Goal: Navigation & Orientation: Find specific page/section

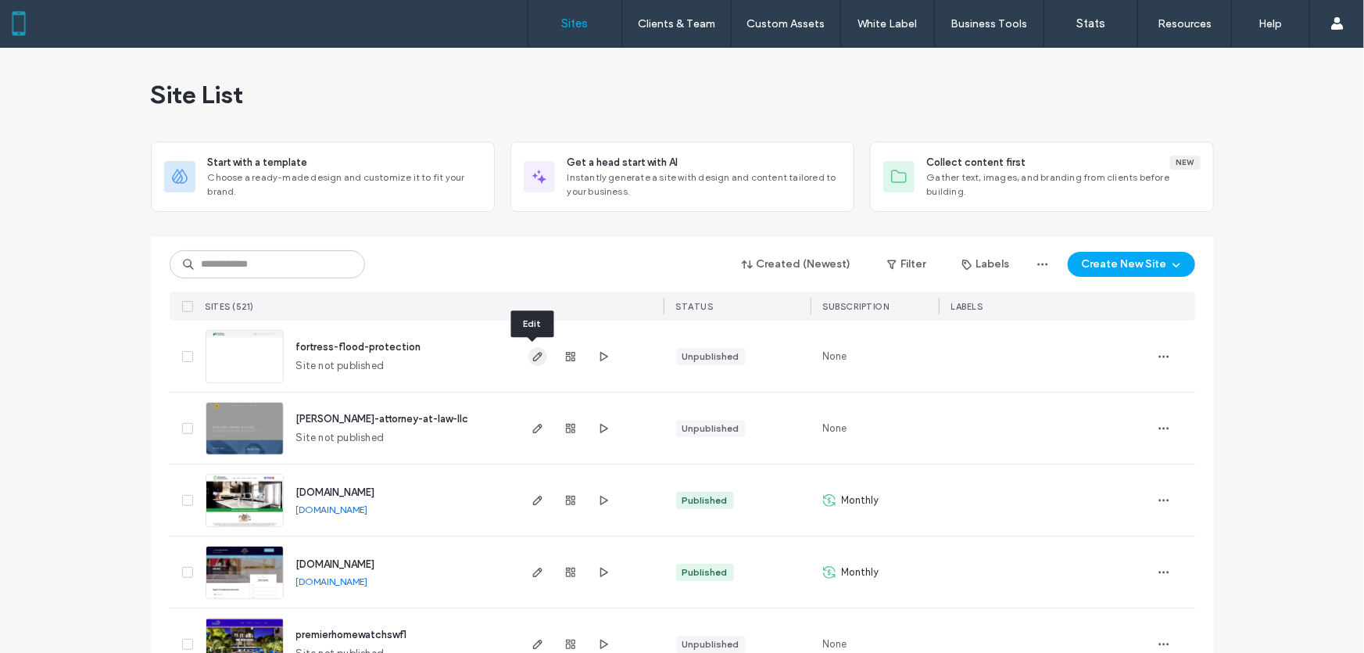
click at [535, 358] on icon "button" at bounding box center [537, 356] width 13 height 13
click at [532, 356] on use "button" at bounding box center [536, 356] width 9 height 9
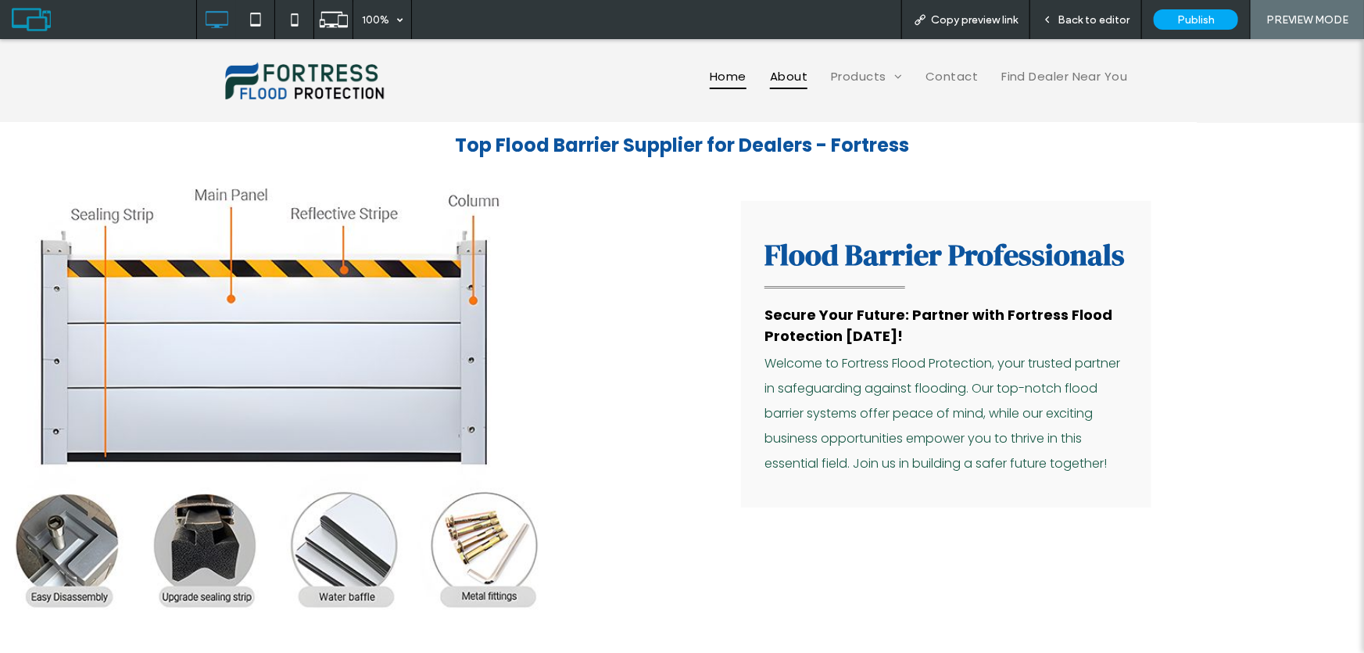
click at [781, 78] on span "About" at bounding box center [789, 76] width 38 height 26
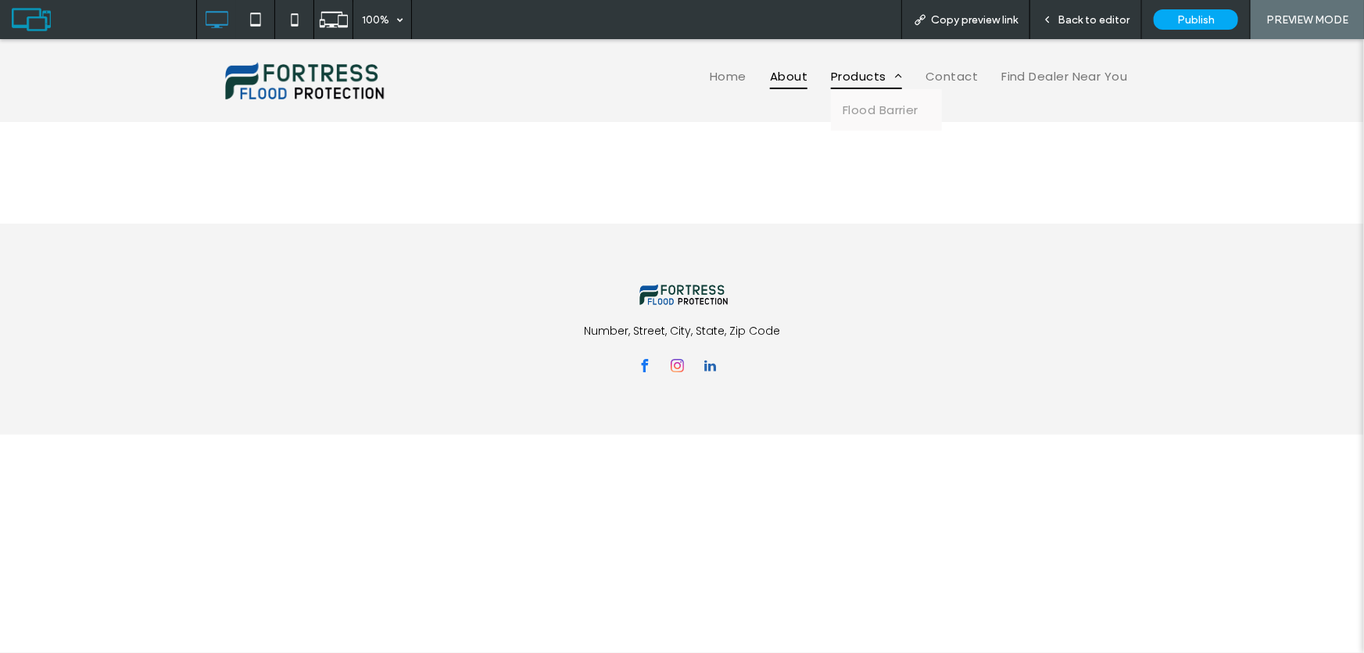
click at [852, 80] on span "Products" at bounding box center [866, 76] width 71 height 26
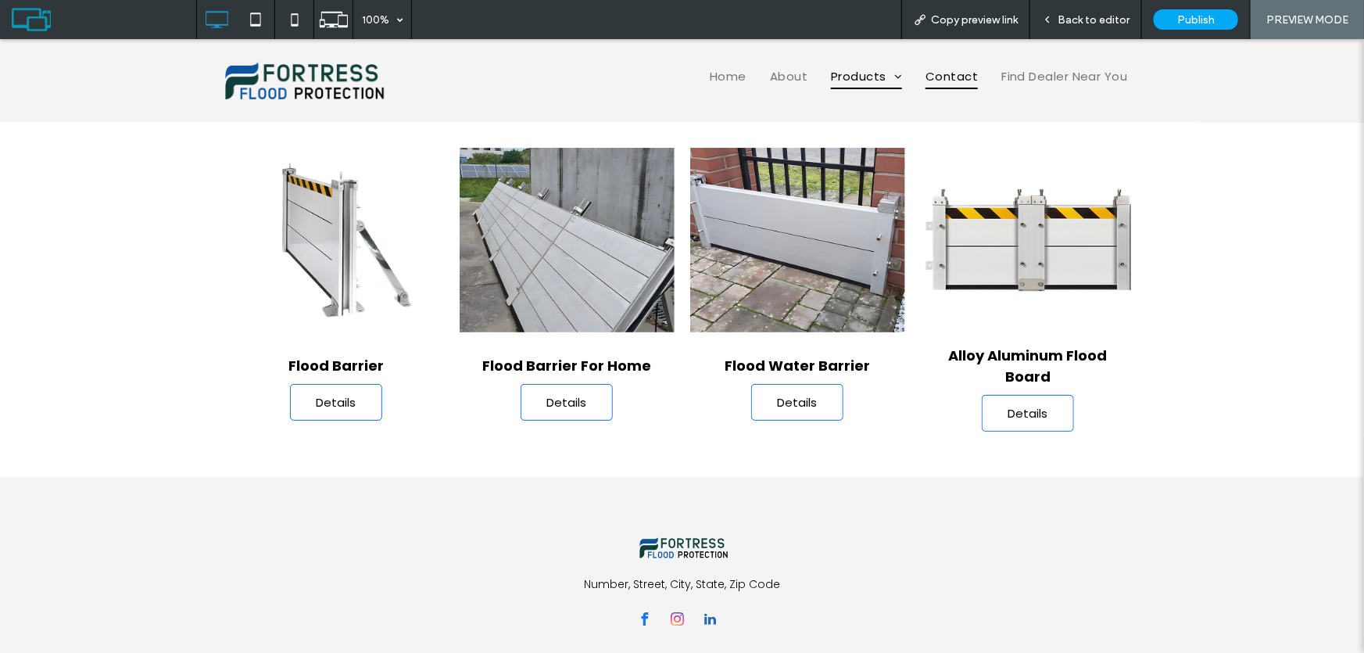
click at [957, 74] on span "Contact" at bounding box center [951, 76] width 52 height 26
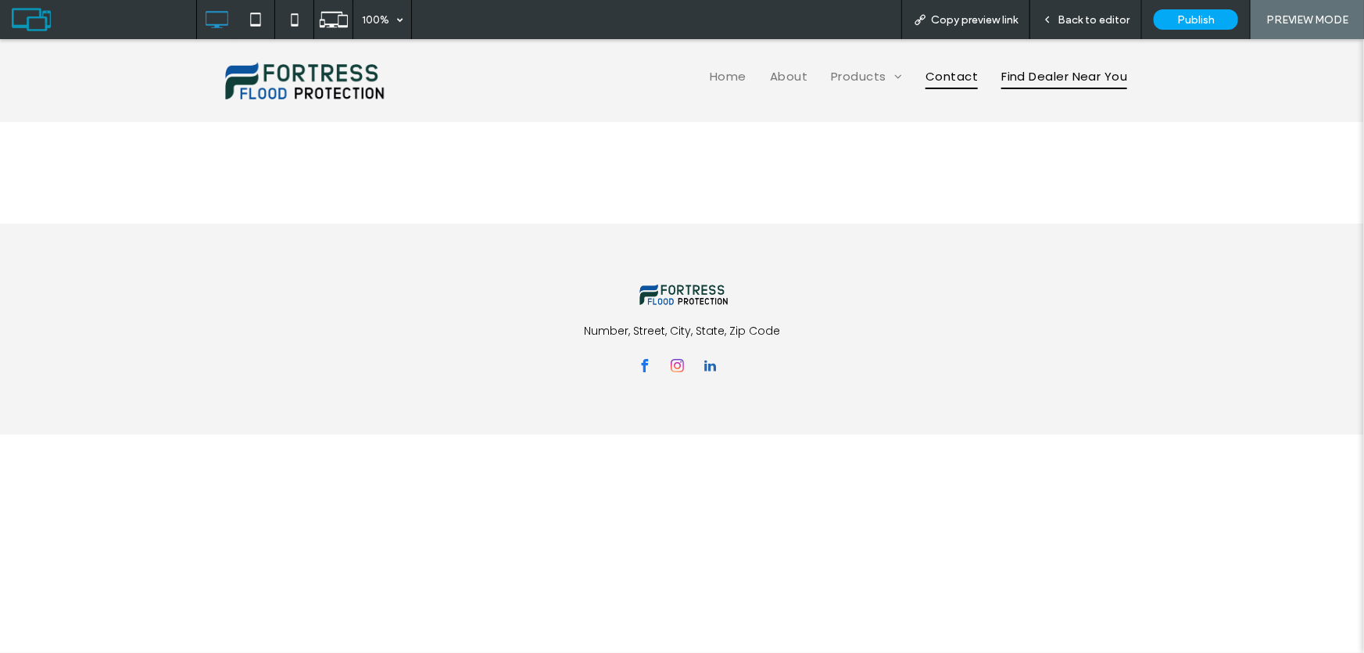
click at [1046, 77] on span "Find Dealer Near You" at bounding box center [1064, 76] width 126 height 26
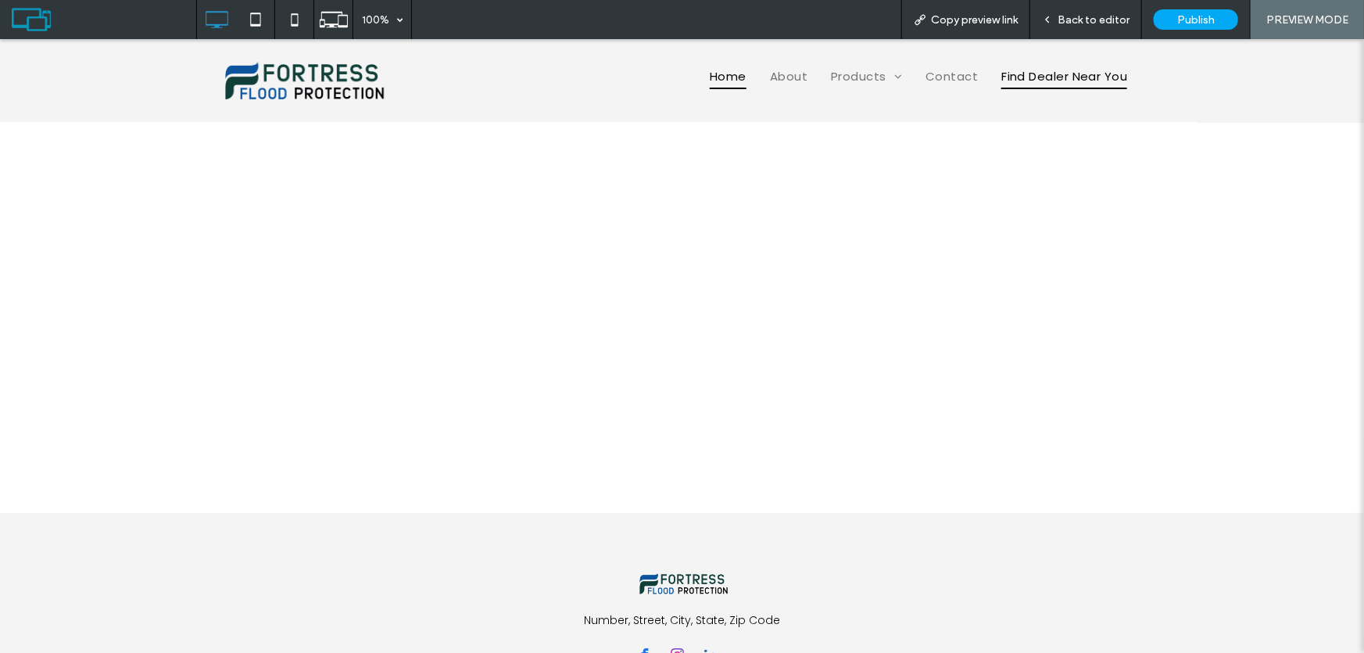
click at [739, 81] on span "Home" at bounding box center [728, 76] width 37 height 26
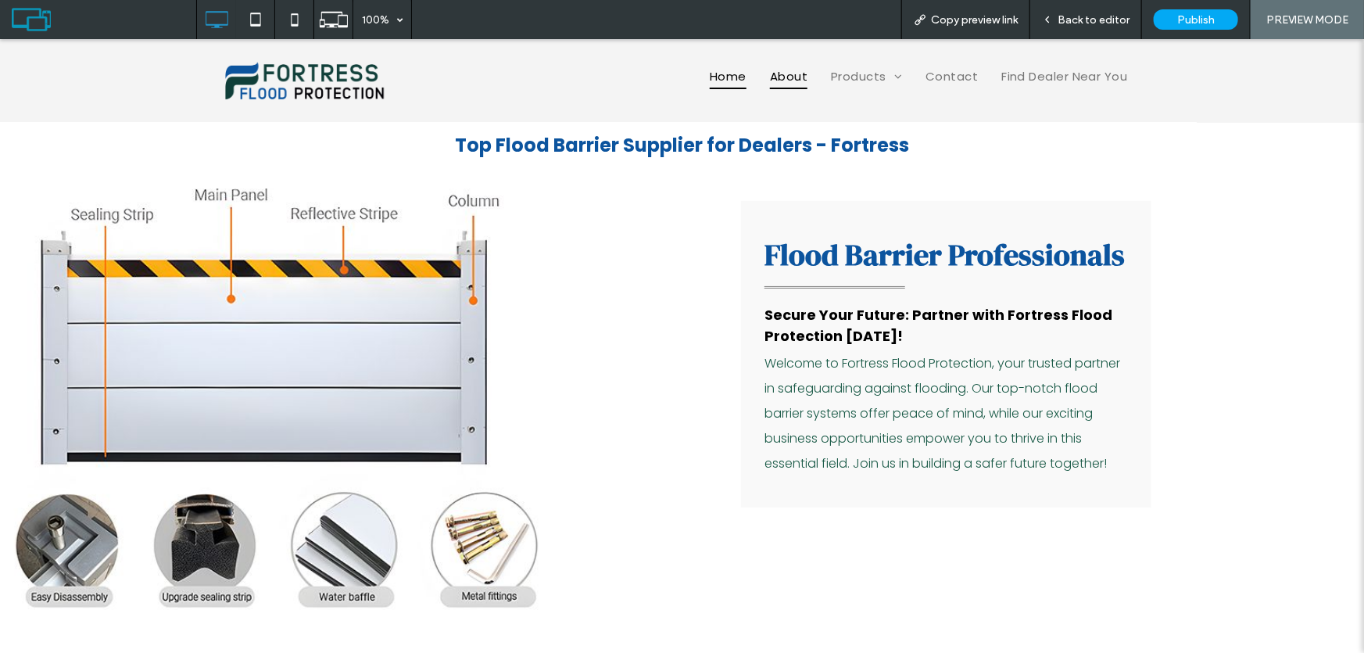
click at [779, 76] on span "About" at bounding box center [789, 76] width 38 height 26
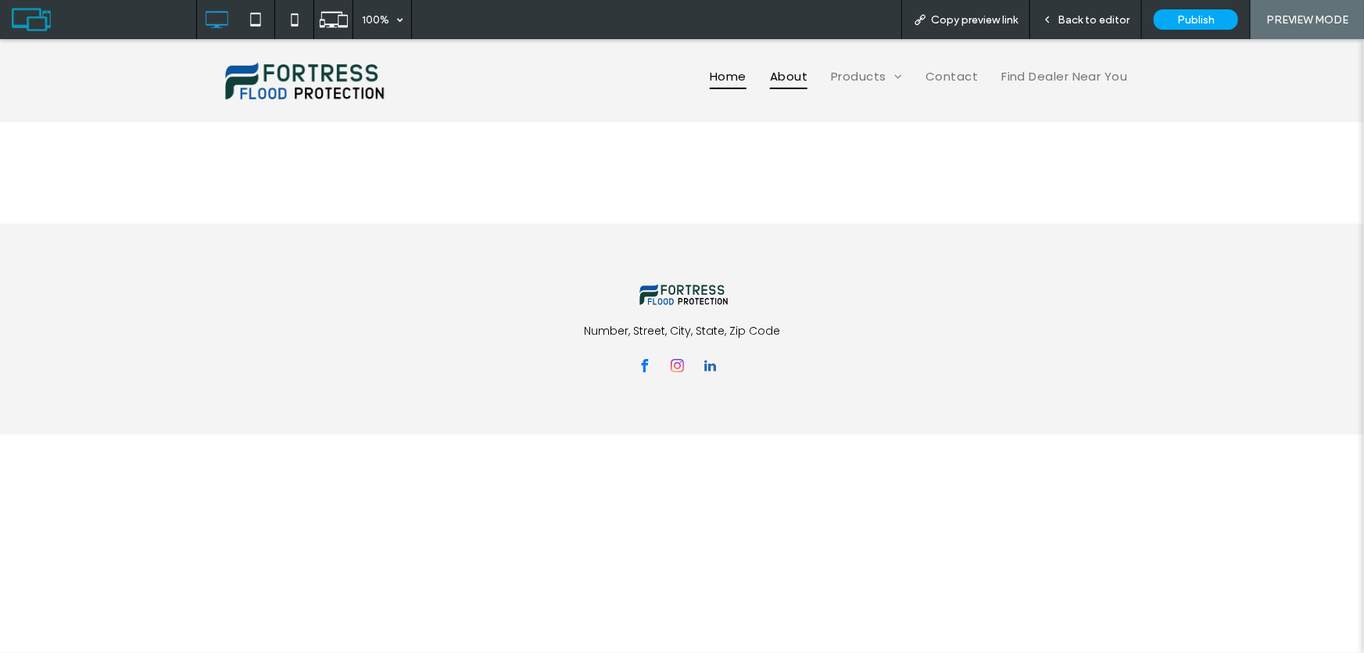
click at [721, 79] on span "Home" at bounding box center [728, 76] width 37 height 26
click at [732, 78] on div at bounding box center [682, 326] width 1364 height 653
click at [734, 78] on div at bounding box center [682, 326] width 1364 height 653
click at [728, 79] on div at bounding box center [682, 326] width 1364 height 653
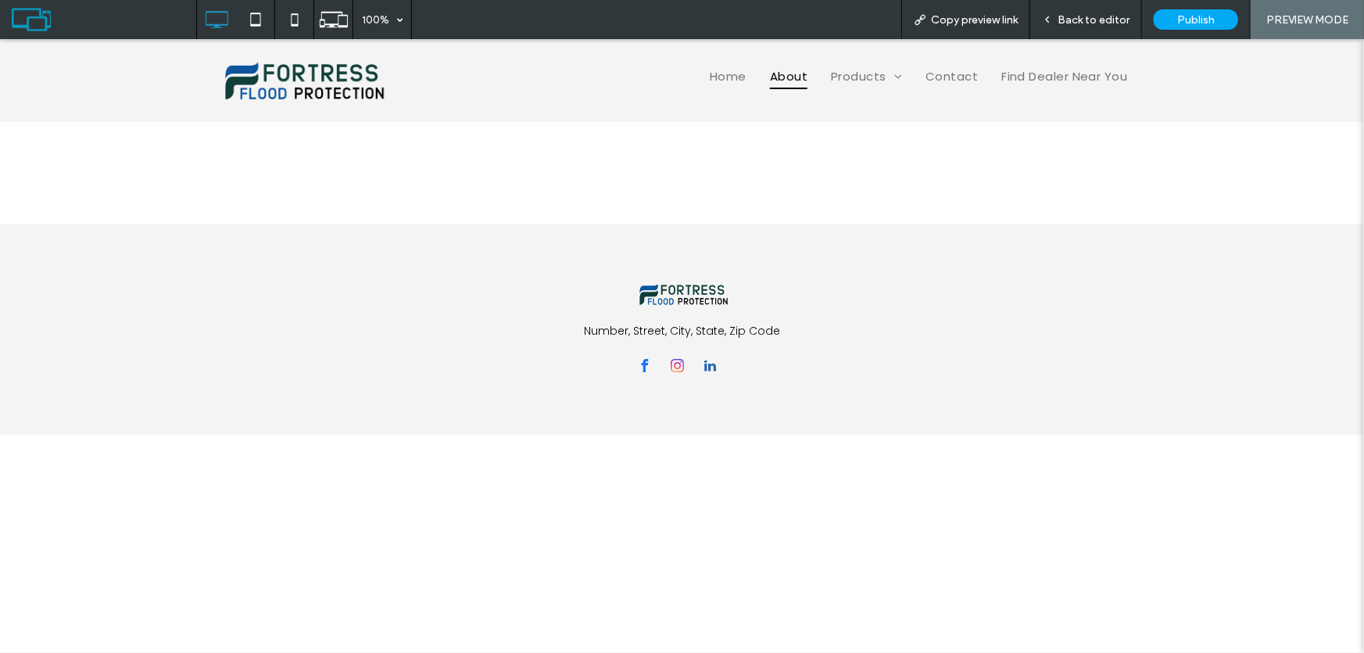
click at [736, 78] on div at bounding box center [682, 326] width 1364 height 653
click at [1111, 23] on div at bounding box center [682, 326] width 1364 height 653
click at [1108, 18] on div at bounding box center [682, 326] width 1364 height 653
click at [1102, 19] on div at bounding box center [682, 326] width 1364 height 653
